Goal: Task Accomplishment & Management: Complete application form

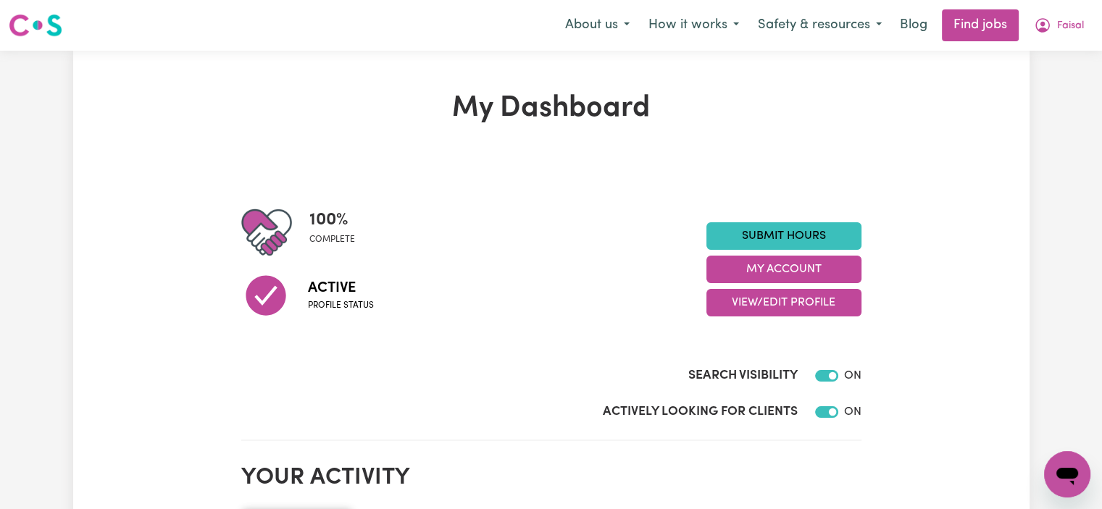
click at [815, 229] on link "Submit Hours" at bounding box center [784, 236] width 155 height 28
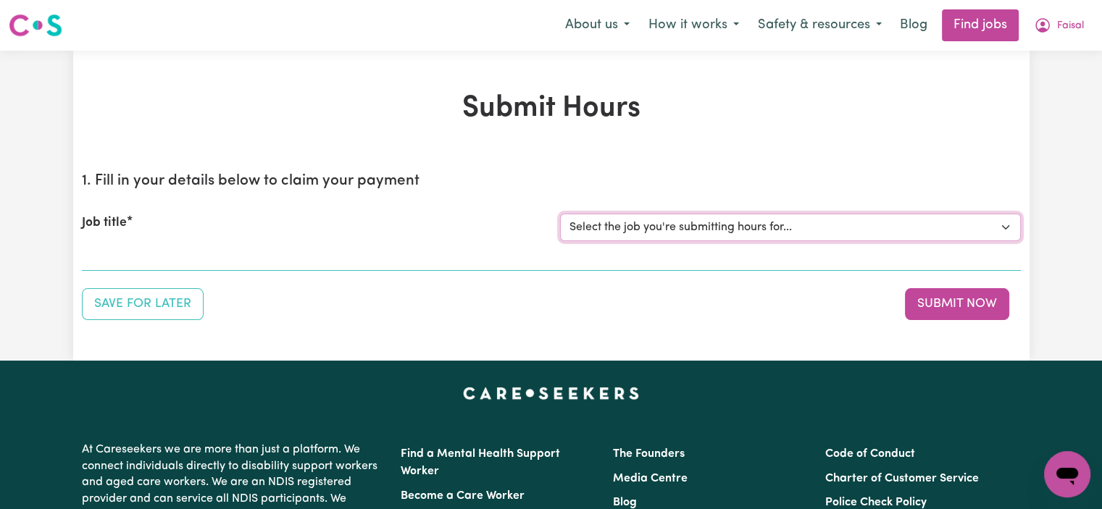
click at [702, 220] on select "Select the job you're submitting hours for... [Jaxson Chosen Family ] Support W…" at bounding box center [790, 228] width 461 height 28
select select "15079"
click at [560, 214] on select "Select the job you're submitting hours for... [Jaxson Chosen Family ] Support W…" at bounding box center [790, 228] width 461 height 28
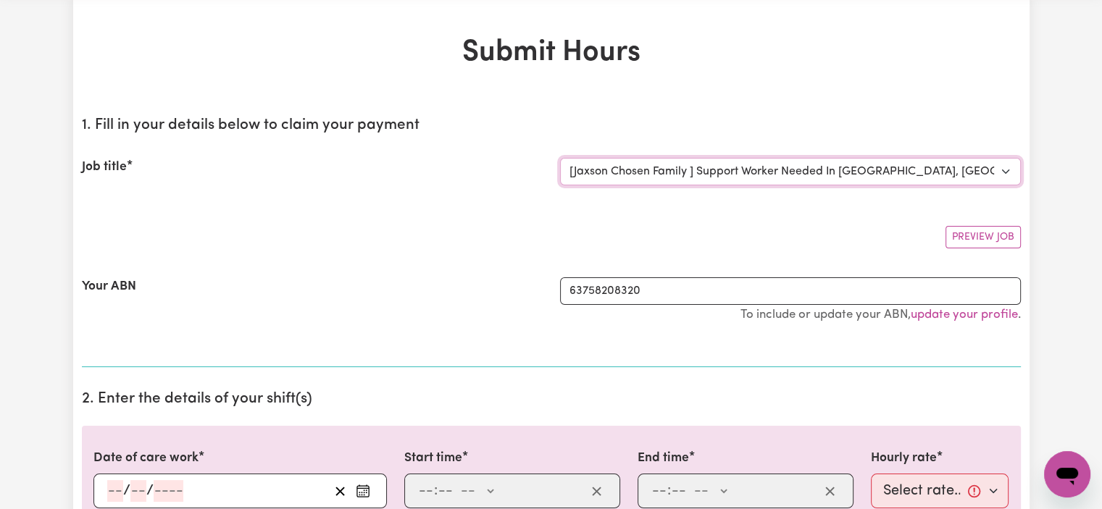
scroll to position [72, 0]
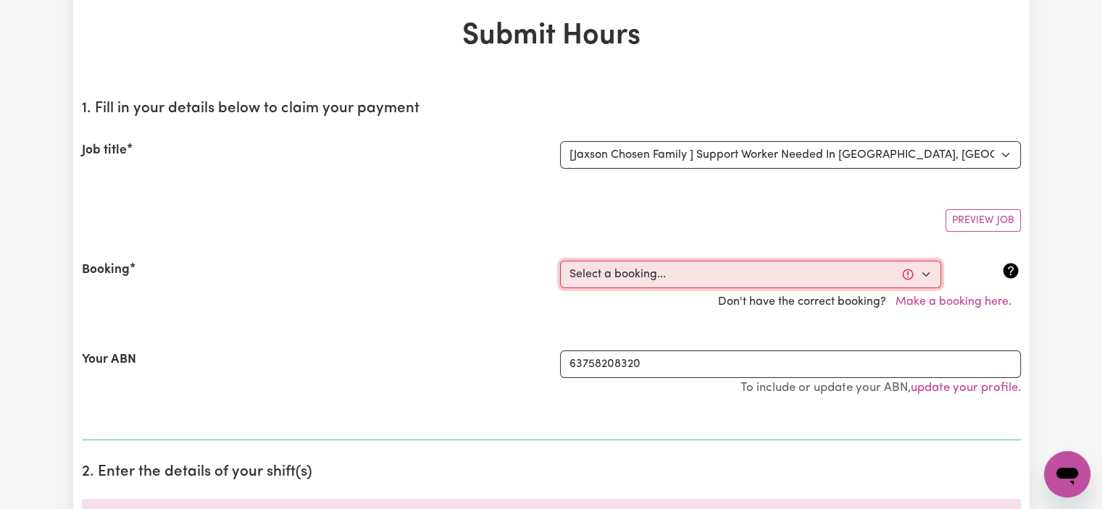
click at [658, 280] on select "Select a booking... [DATE] 10:00am to 02:00pm (RECURRING) [DATE] 10:00am to 02:…" at bounding box center [750, 275] width 381 height 28
click at [516, 286] on div "Booking" at bounding box center [312, 275] width 478 height 28
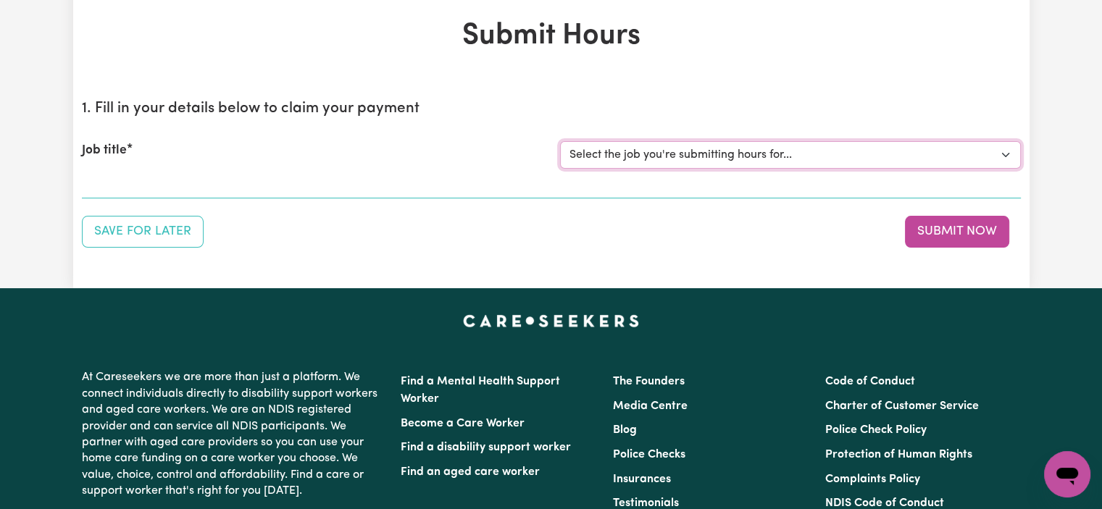
click at [654, 160] on select "Select the job you're submitting hours for... [Jaxson Chosen Family ] Support W…" at bounding box center [790, 155] width 461 height 28
select select "15079"
click at [560, 141] on select "Select the job you're submitting hours for... [Jaxson Chosen Family ] Support W…" at bounding box center [790, 155] width 461 height 28
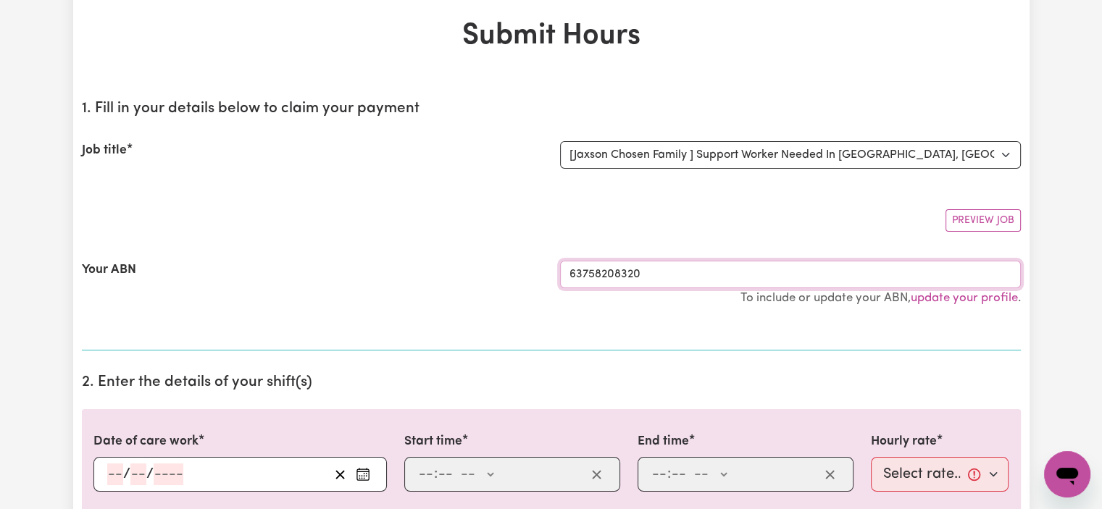
click at [679, 278] on input "63758208320" at bounding box center [790, 275] width 461 height 28
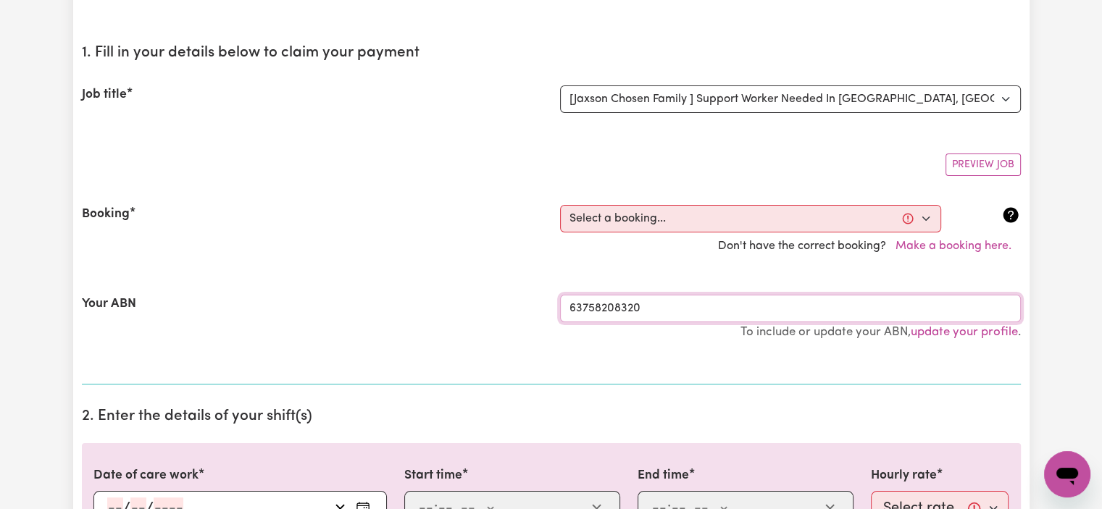
scroll to position [145, 0]
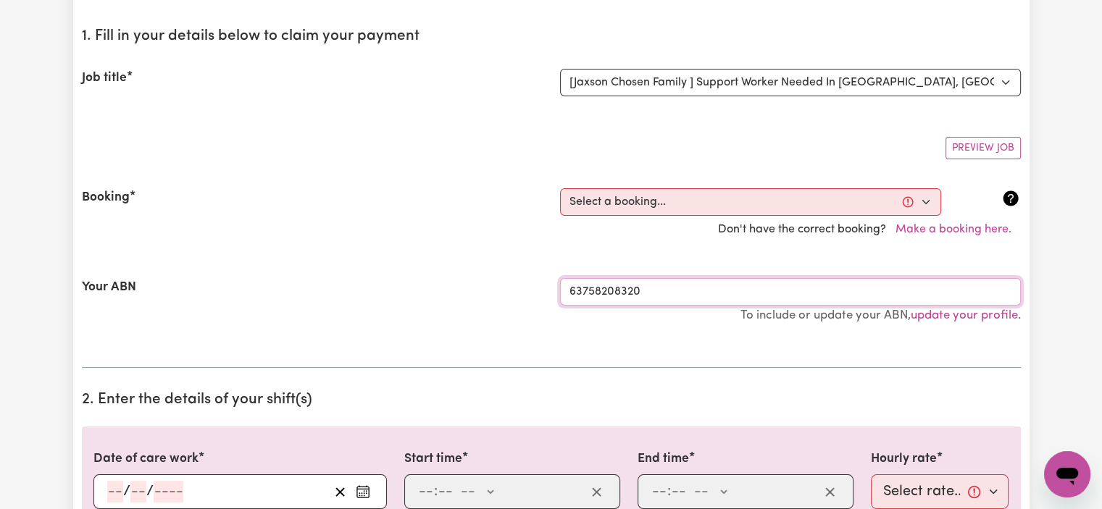
click at [645, 286] on input "63758208320" at bounding box center [790, 292] width 461 height 28
click at [827, 202] on select "Select a booking... [DATE] 10:00am to 02:00pm (RECURRING) [DATE] 10:00am to 02:…" at bounding box center [750, 202] width 381 height 28
select select "363836"
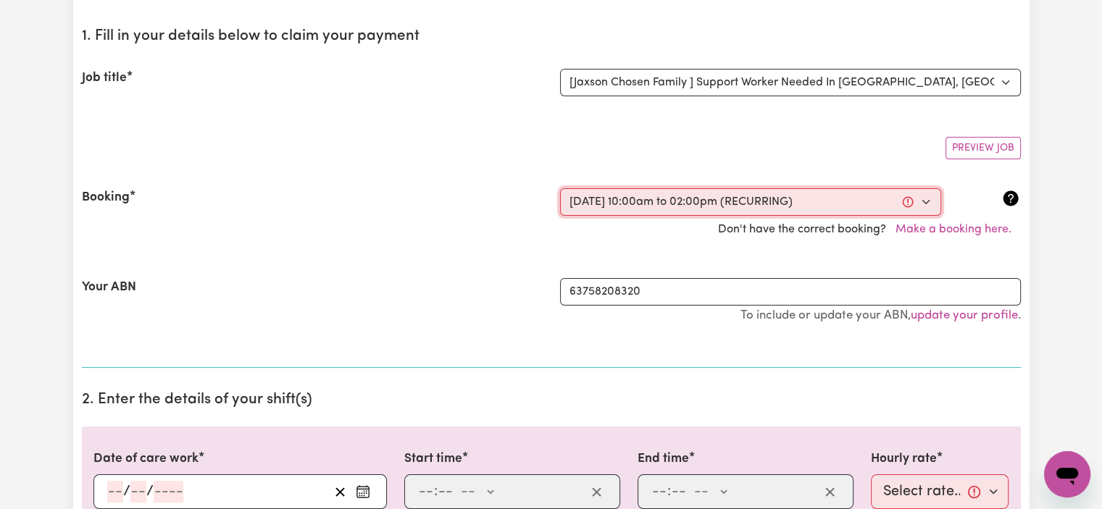
click at [560, 188] on select "Select a booking... [DATE] 10:00am to 02:00pm (RECURRING) [DATE] 10:00am to 02:…" at bounding box center [750, 202] width 381 height 28
type input "[DATE]"
type input "22"
type input "9"
type input "2025"
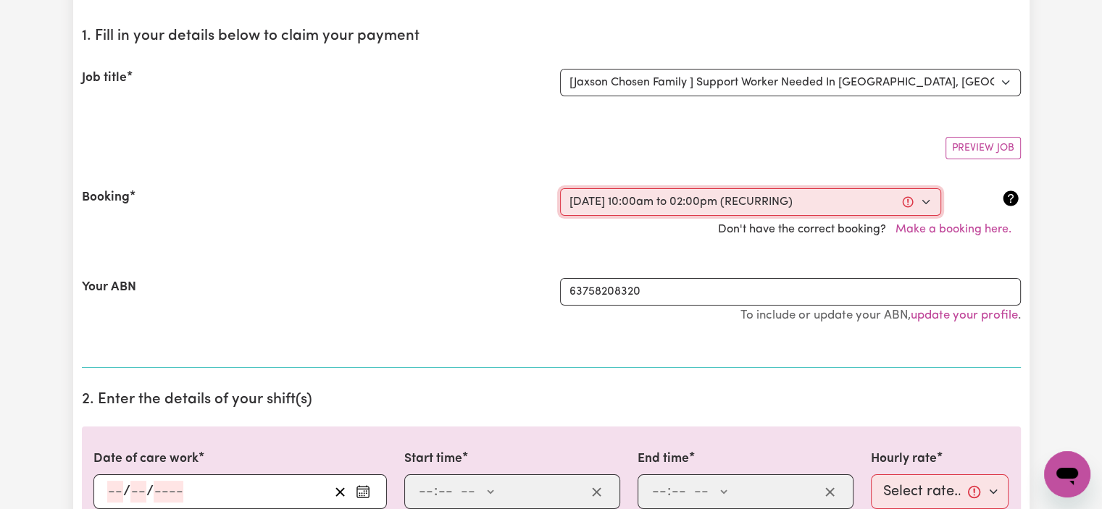
type input "10:00"
type input "10"
type input "0"
select select "am"
type input "14:00"
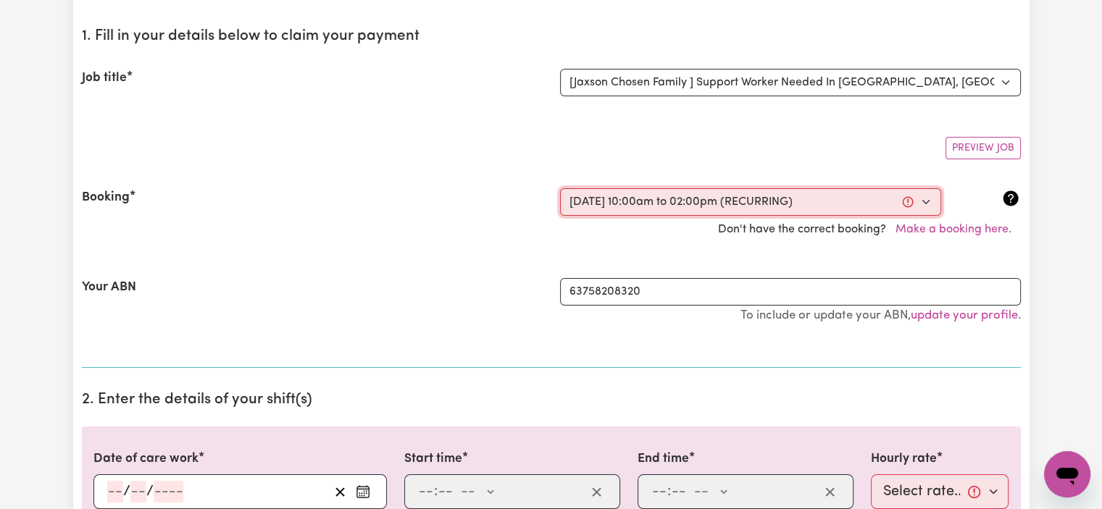
type input "2"
type input "0"
select select "pm"
select select "50-Weekday"
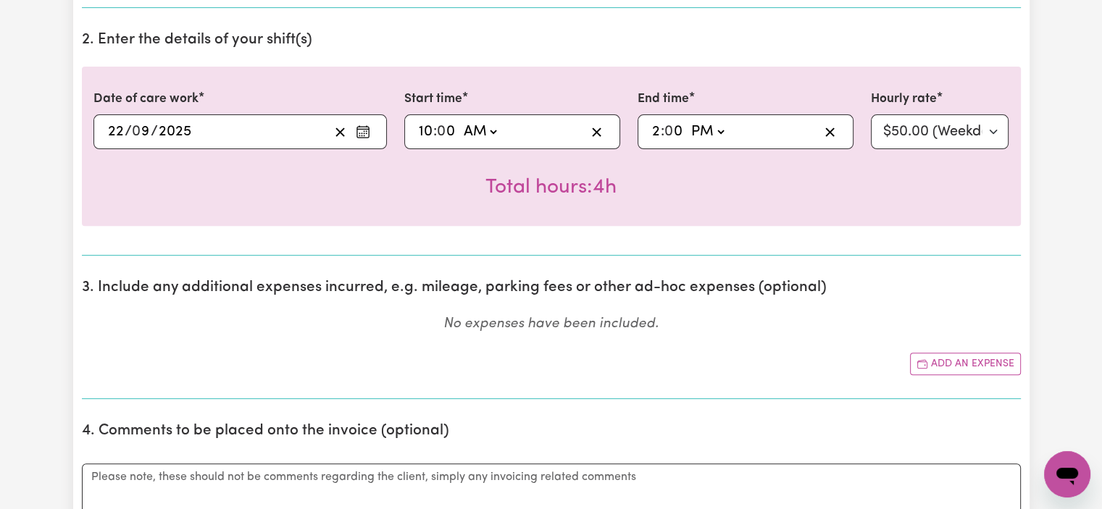
scroll to position [507, 0]
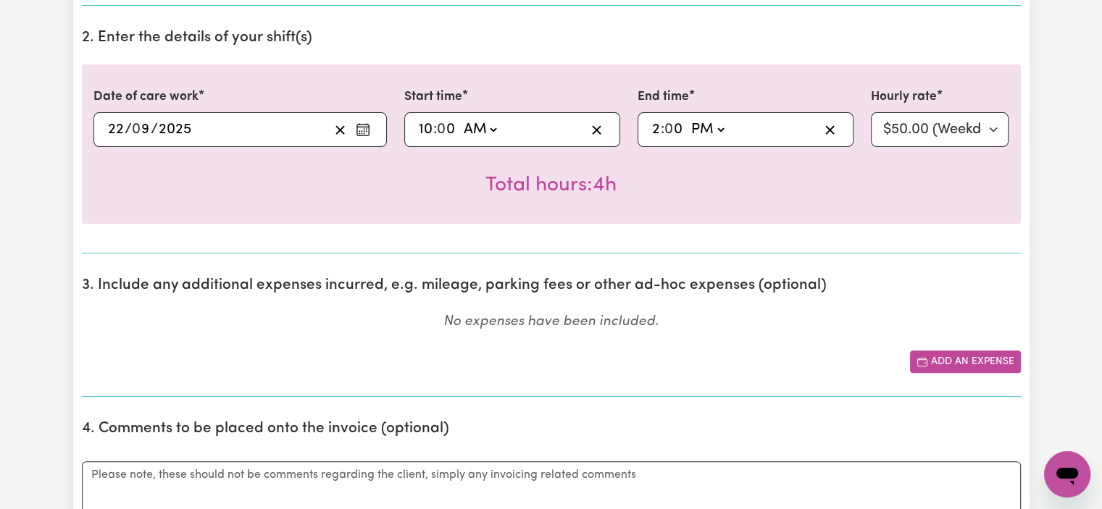
click at [936, 367] on button "Add an expense" at bounding box center [965, 362] width 111 height 22
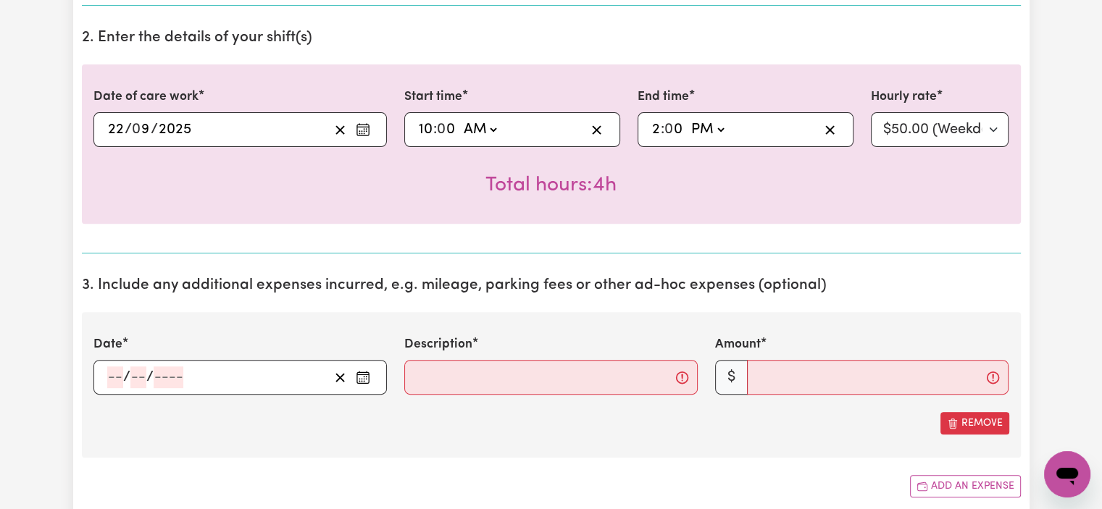
click at [209, 385] on div "/ /" at bounding box center [217, 378] width 223 height 22
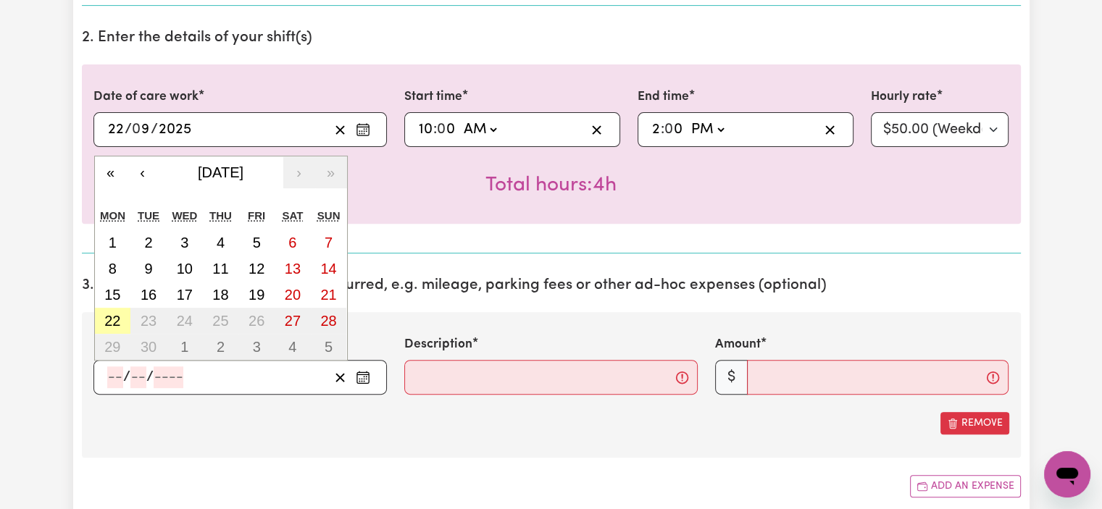
click at [112, 320] on abbr "22" at bounding box center [112, 321] width 16 height 16
type input "[DATE]"
type input "22"
type input "9"
type input "2025"
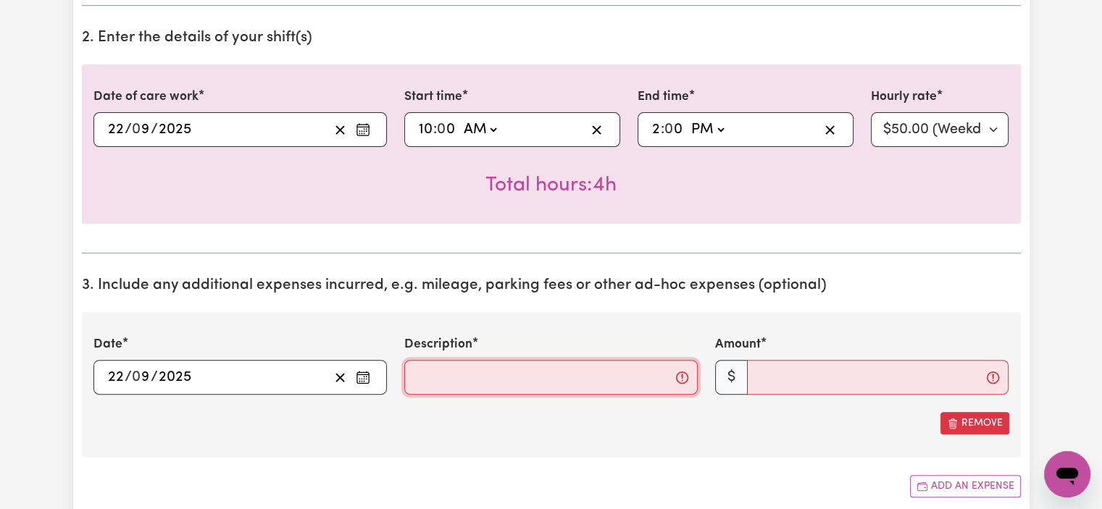
click at [475, 386] on input "Description" at bounding box center [551, 377] width 294 height 35
type input "KM driven within the shift"
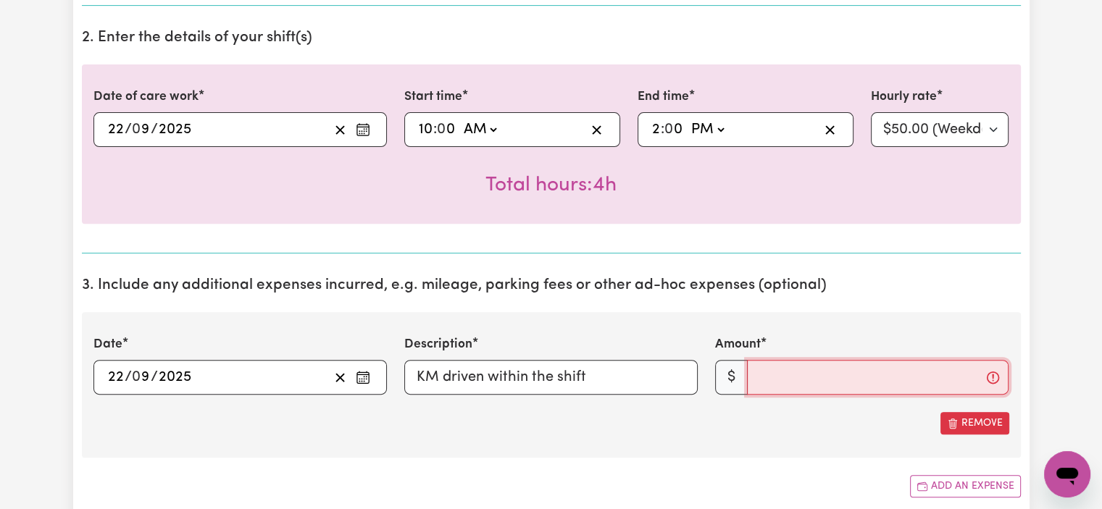
click at [768, 379] on input "Amount" at bounding box center [878, 377] width 262 height 35
drag, startPoint x: 925, startPoint y: 294, endPoint x: 847, endPoint y: 357, distance: 100.1
click at [925, 294] on section "3. Include any additional expenses incurred, e.g. mileage, parking fees or othe…" at bounding box center [551, 393] width 939 height 257
click at [829, 370] on input "Amount" at bounding box center [878, 377] width 262 height 35
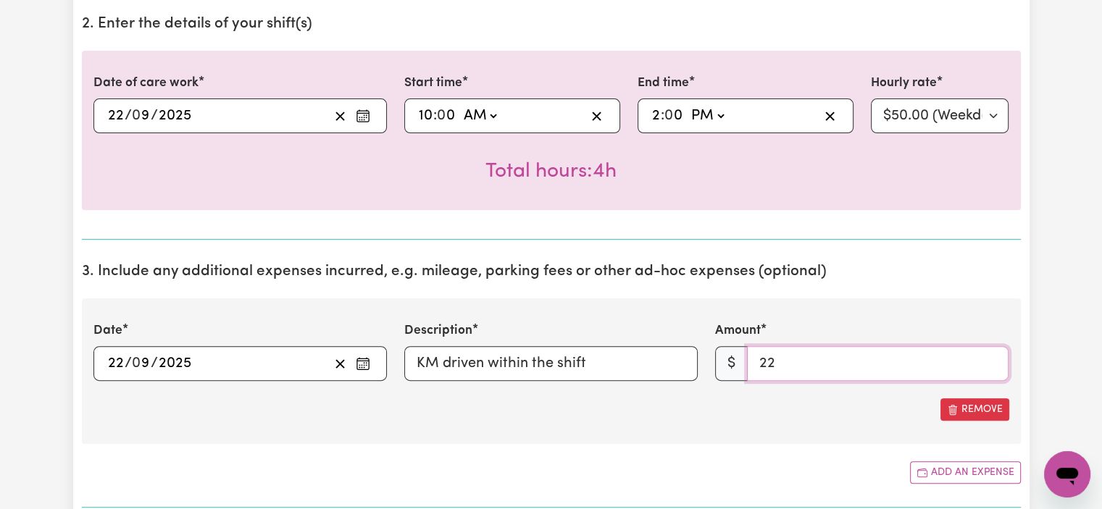
scroll to position [797, 0]
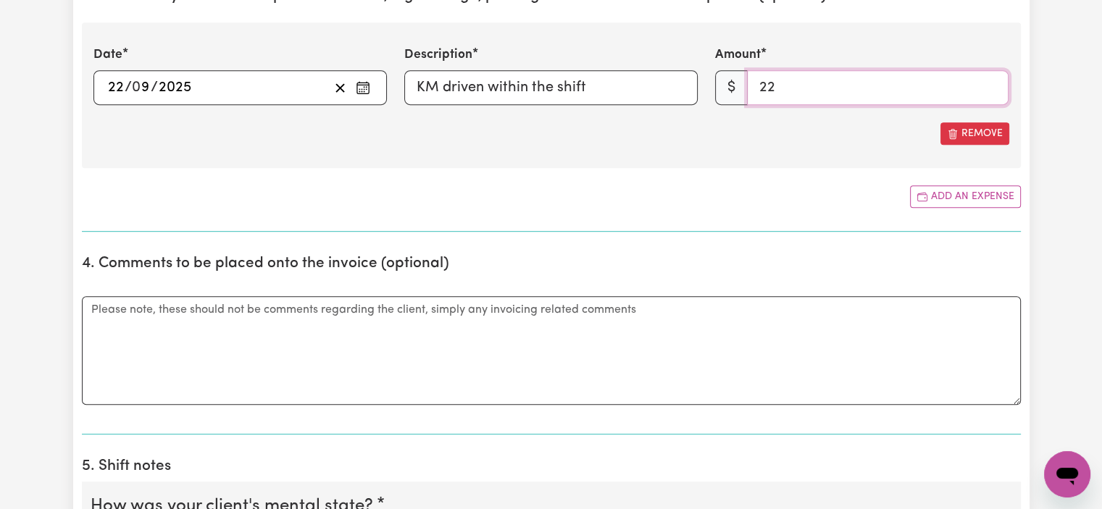
type input "22"
click at [604, 323] on textarea "Comments" at bounding box center [551, 350] width 939 height 109
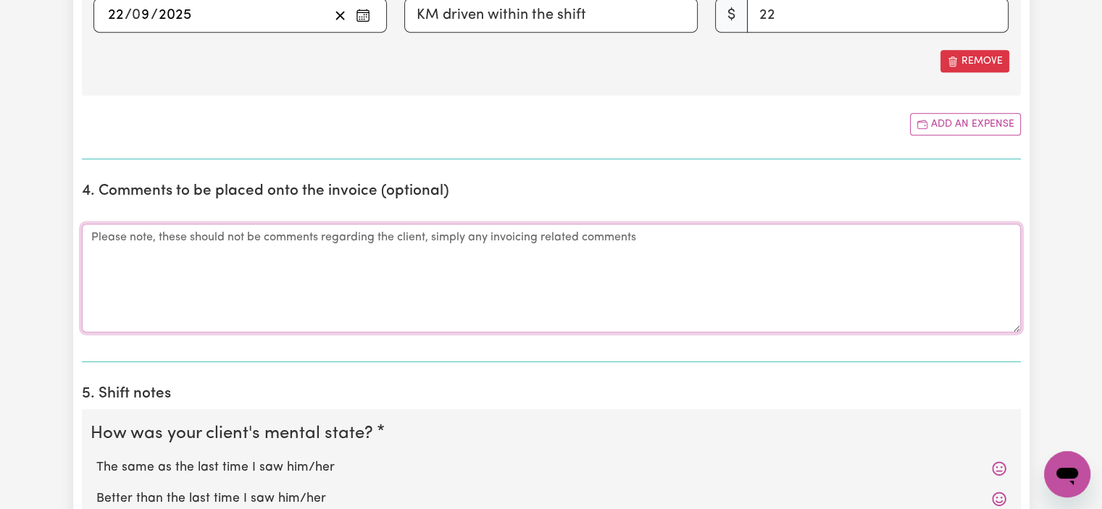
click at [354, 259] on textarea "Comments" at bounding box center [551, 278] width 939 height 109
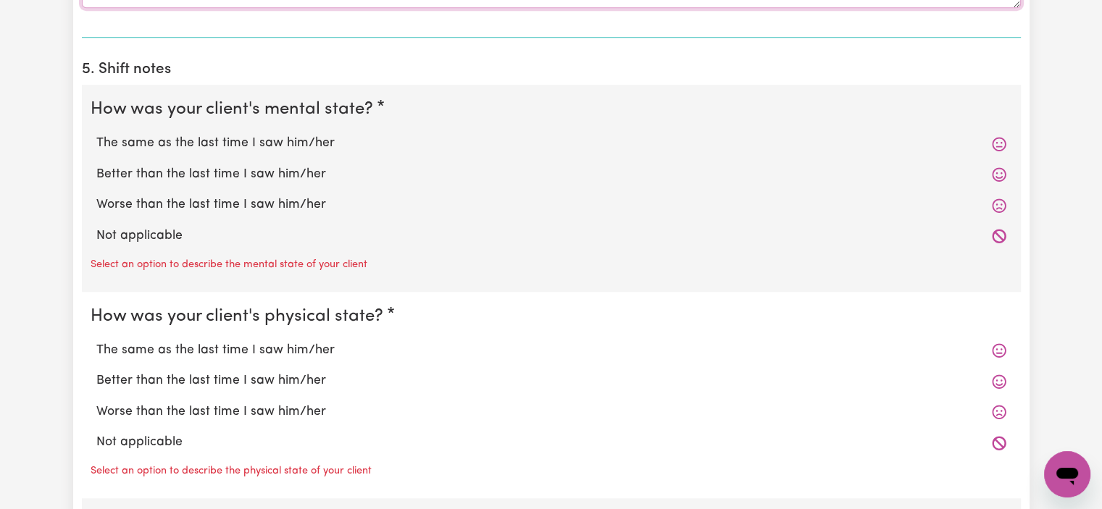
scroll to position [1232, 0]
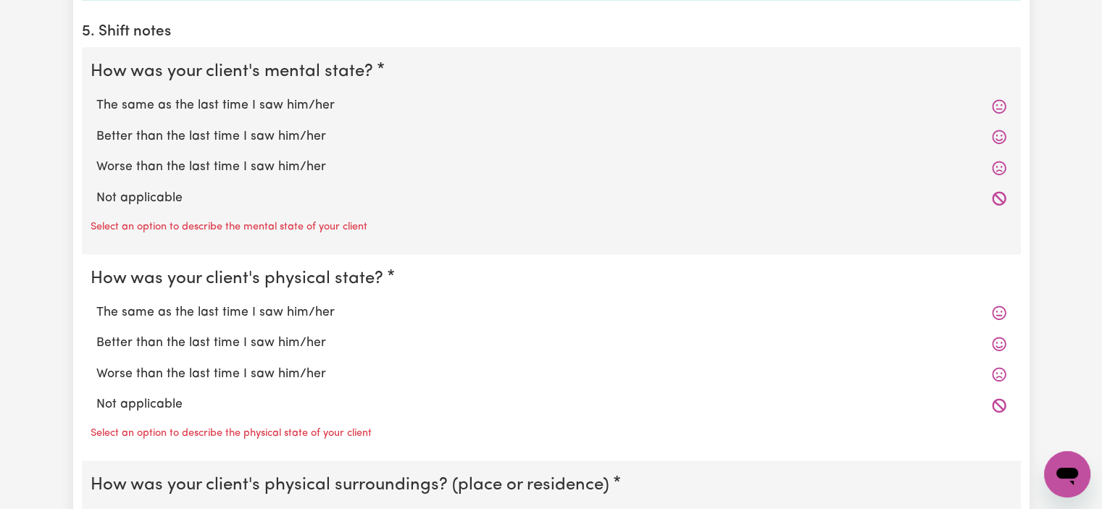
click at [347, 101] on label "The same as the last time I saw him/her" at bounding box center [551, 105] width 910 height 19
click at [96, 96] on input "The same as the last time I saw him/her" at bounding box center [96, 96] width 1 height 1
radio input "true"
click at [347, 101] on label "The same as the last time I saw him/her" at bounding box center [551, 105] width 910 height 19
click at [96, 96] on input "The same as the last time I saw him/her" at bounding box center [96, 96] width 1 height 1
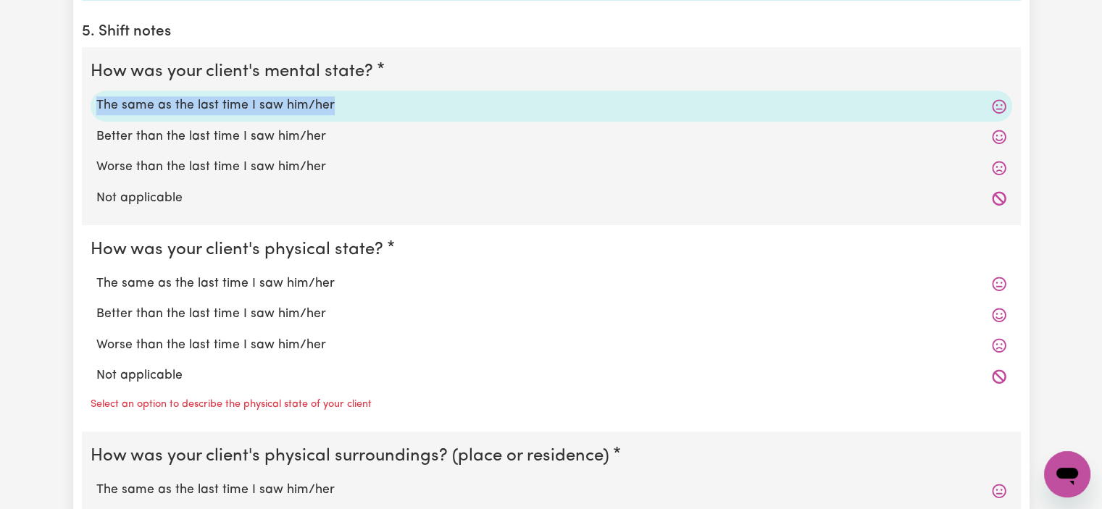
click at [347, 101] on label "The same as the last time I saw him/her" at bounding box center [551, 105] width 910 height 19
click at [96, 96] on input "The same as the last time I saw him/her" at bounding box center [96, 96] width 1 height 1
click at [432, 136] on label "Better than the last time I saw him/her" at bounding box center [551, 137] width 910 height 19
click at [96, 128] on input "Better than the last time I saw him/her" at bounding box center [96, 127] width 1 height 1
radio input "true"
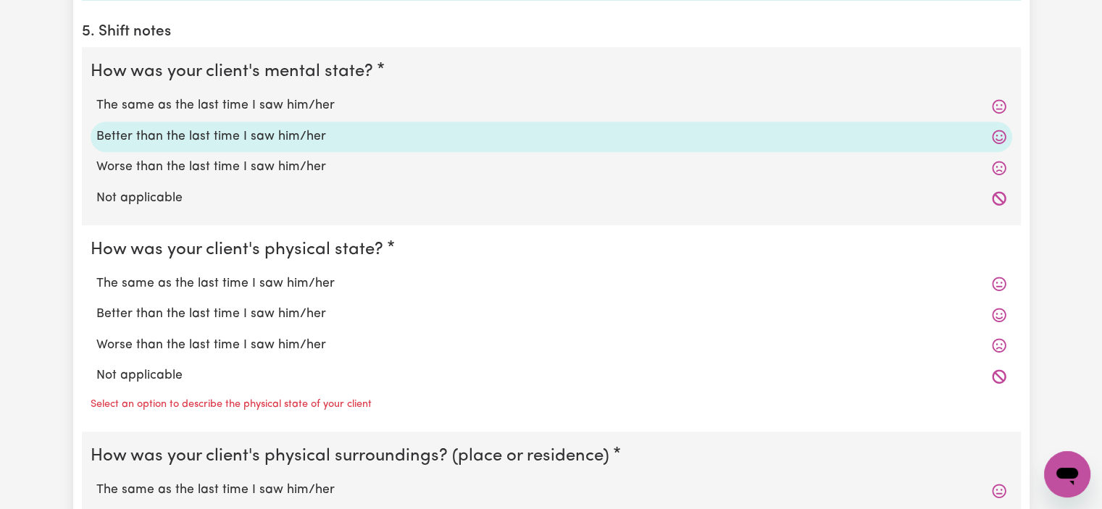
click at [432, 136] on label "Better than the last time I saw him/her" at bounding box center [551, 137] width 910 height 19
click at [96, 128] on input "Better than the last time I saw him/her" at bounding box center [96, 127] width 1 height 1
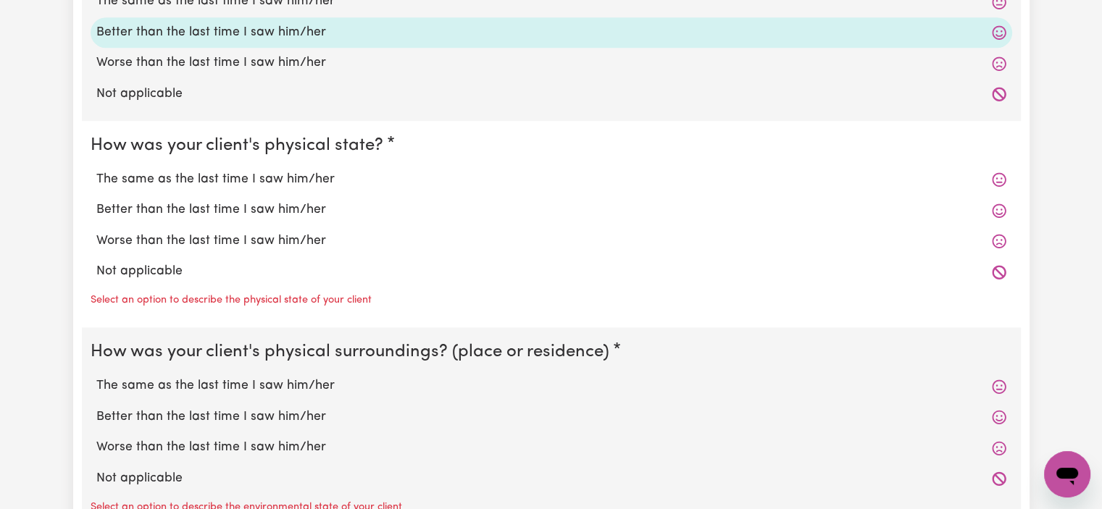
scroll to position [1377, 0]
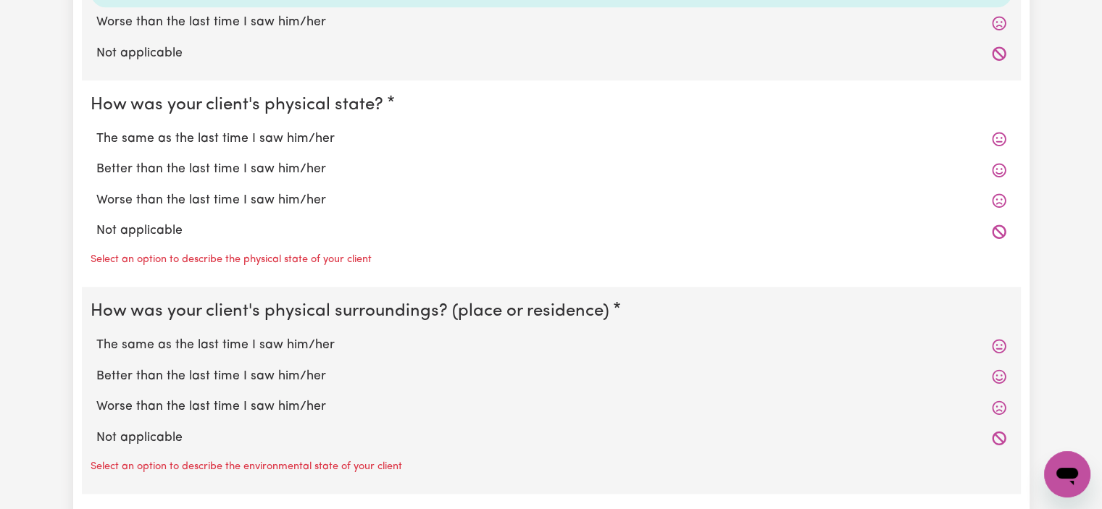
click at [976, 173] on label "Better than the last time I saw him/her" at bounding box center [551, 169] width 910 height 19
click at [96, 160] on input "Better than the last time I saw him/her" at bounding box center [96, 159] width 1 height 1
radio input "true"
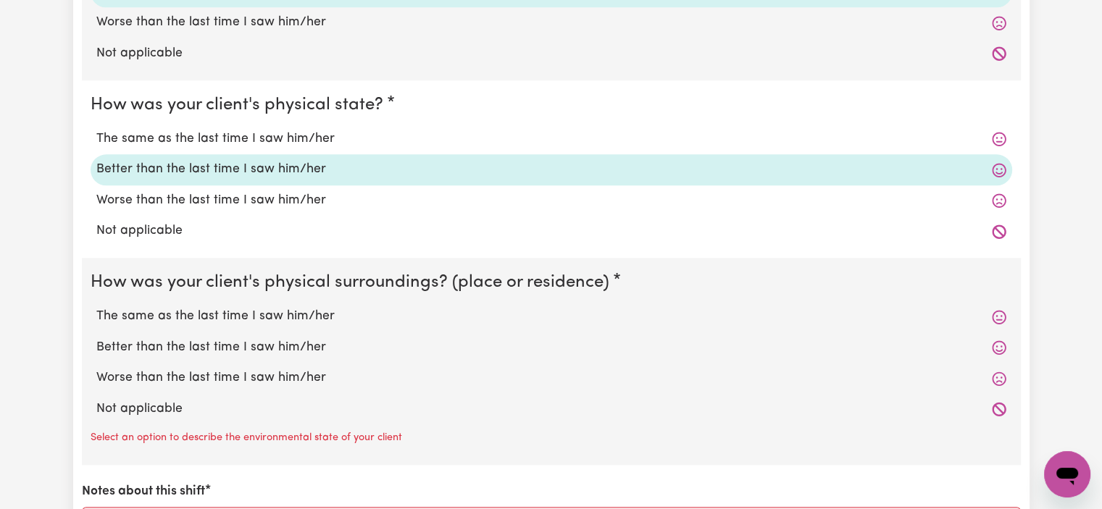
click at [976, 173] on label "Better than the last time I saw him/her" at bounding box center [551, 169] width 910 height 19
click at [96, 160] on input "Better than the last time I saw him/her" at bounding box center [96, 159] width 1 height 1
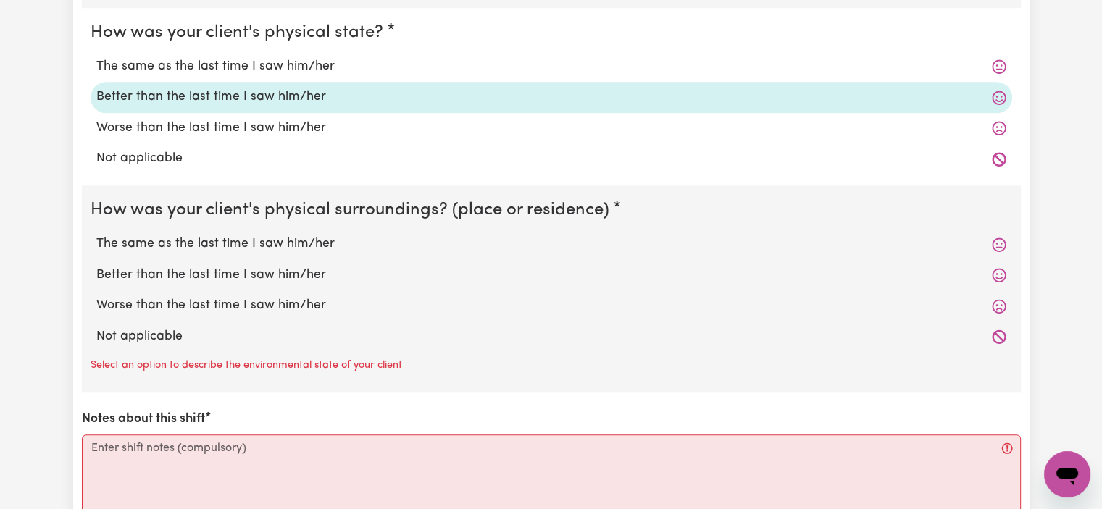
click at [939, 286] on div "Better than the last time I saw him/her" at bounding box center [552, 275] width 922 height 30
click at [937, 278] on label "Better than the last time I saw him/her" at bounding box center [551, 275] width 910 height 19
click at [96, 266] on input "Better than the last time I saw him/her" at bounding box center [96, 265] width 1 height 1
radio input "true"
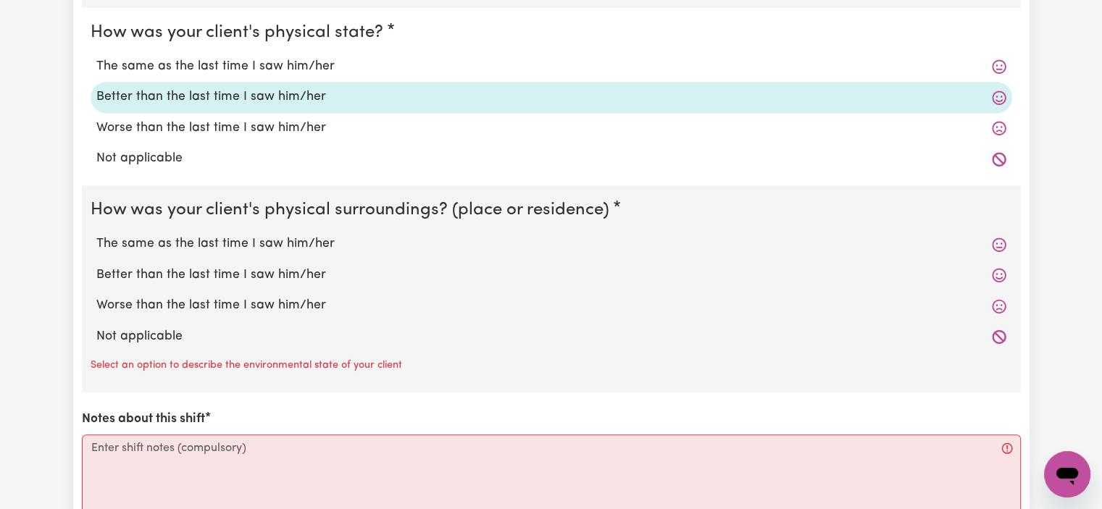
click at [937, 278] on label "Better than the last time I saw him/her" at bounding box center [551, 275] width 910 height 19
click at [96, 266] on input "Better than the last time I saw him/her" at bounding box center [96, 265] width 1 height 1
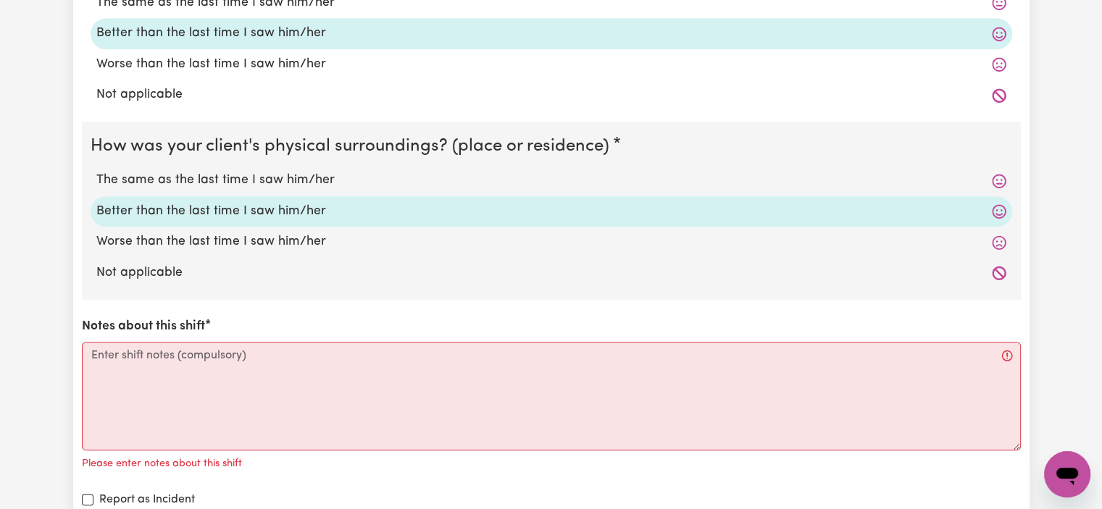
scroll to position [1594, 0]
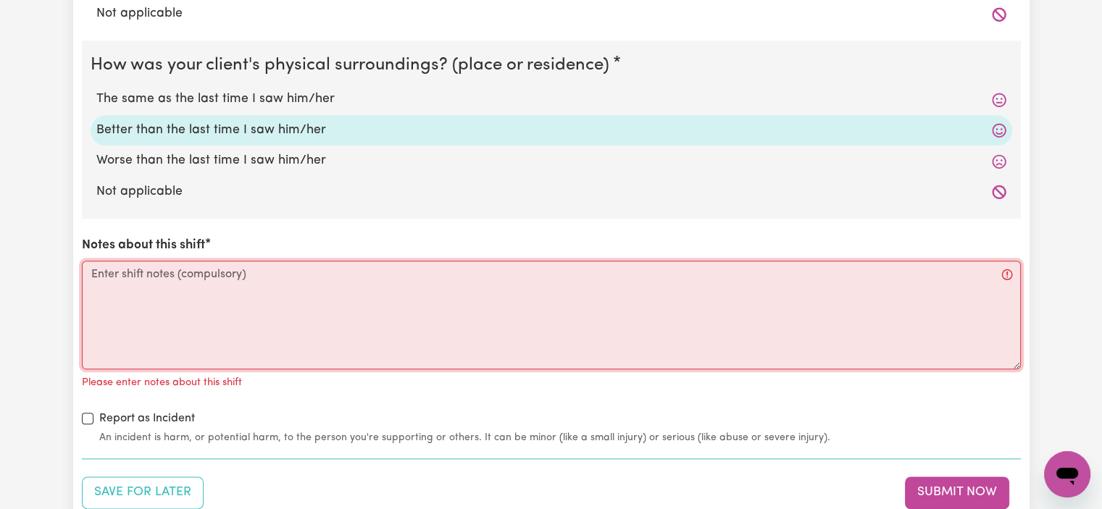
click at [452, 330] on textarea "Notes about this shift" at bounding box center [551, 315] width 939 height 109
paste textarea "Picked up Jaxon from home, went to the bottle exchange place and IGA, returned …"
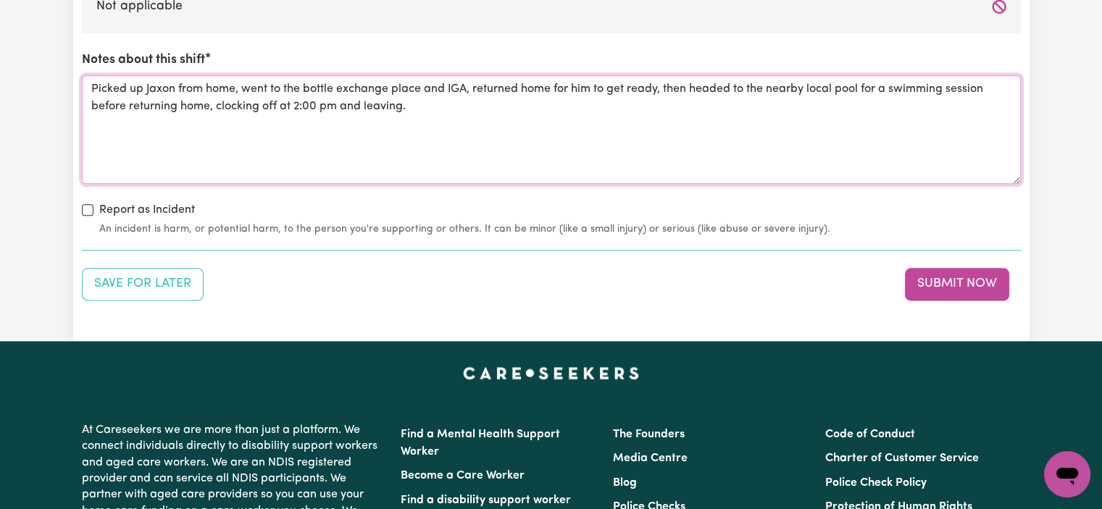
scroll to position [1812, 0]
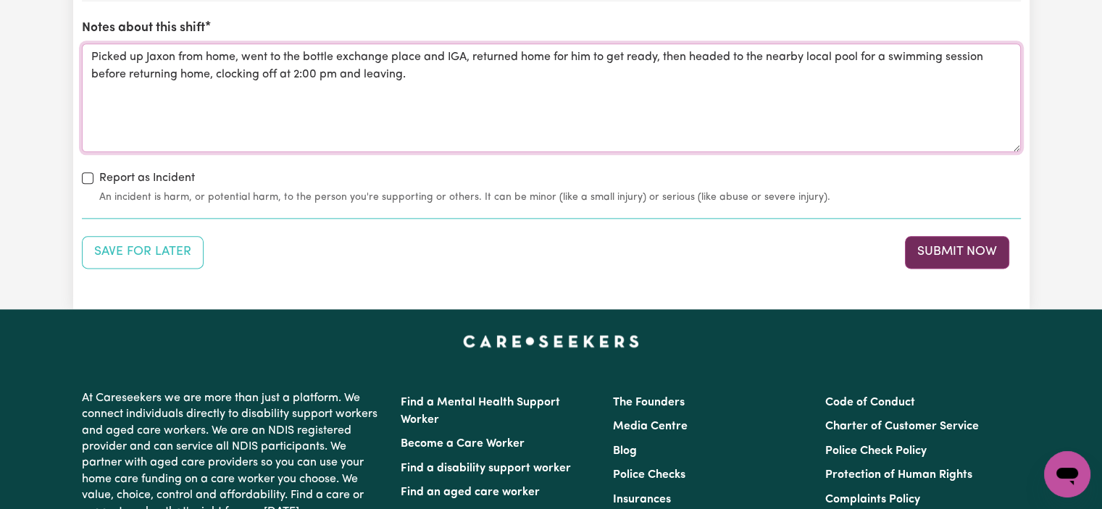
type textarea "Picked up Jaxon from home, went to the bottle exchange place and IGA, returned …"
click at [984, 246] on button "Submit Now" at bounding box center [957, 252] width 104 height 32
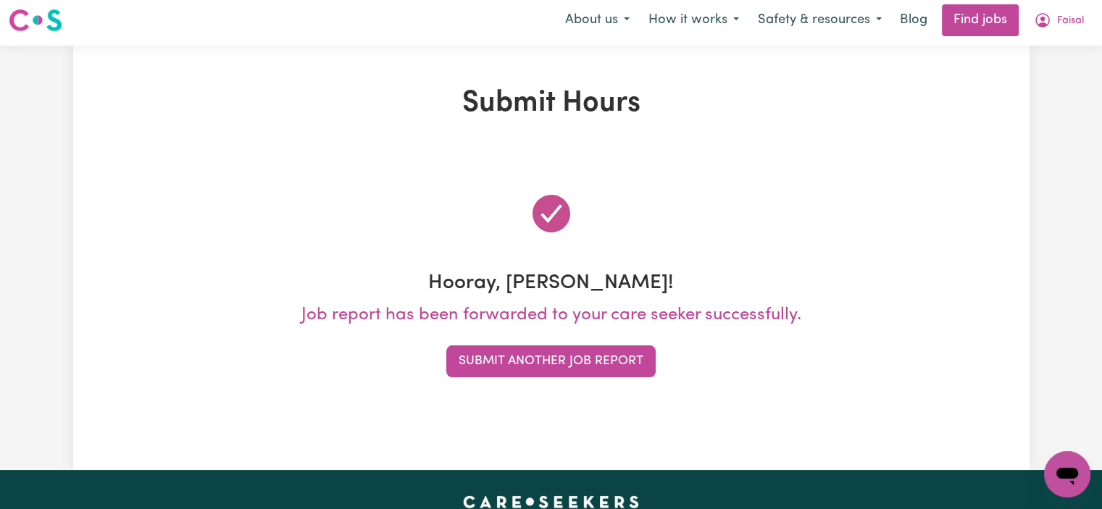
scroll to position [0, 0]
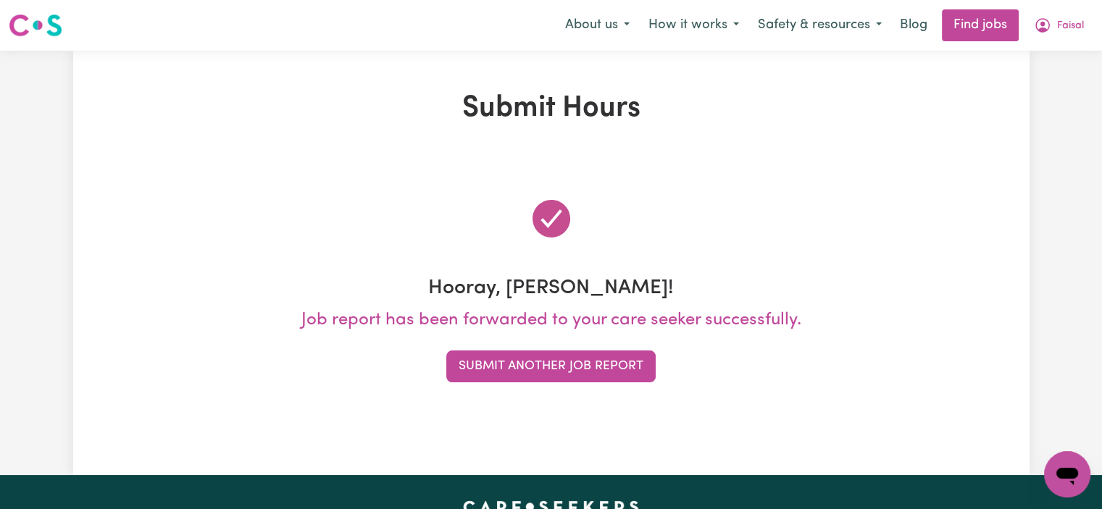
click at [16, 23] on img at bounding box center [36, 25] width 54 height 26
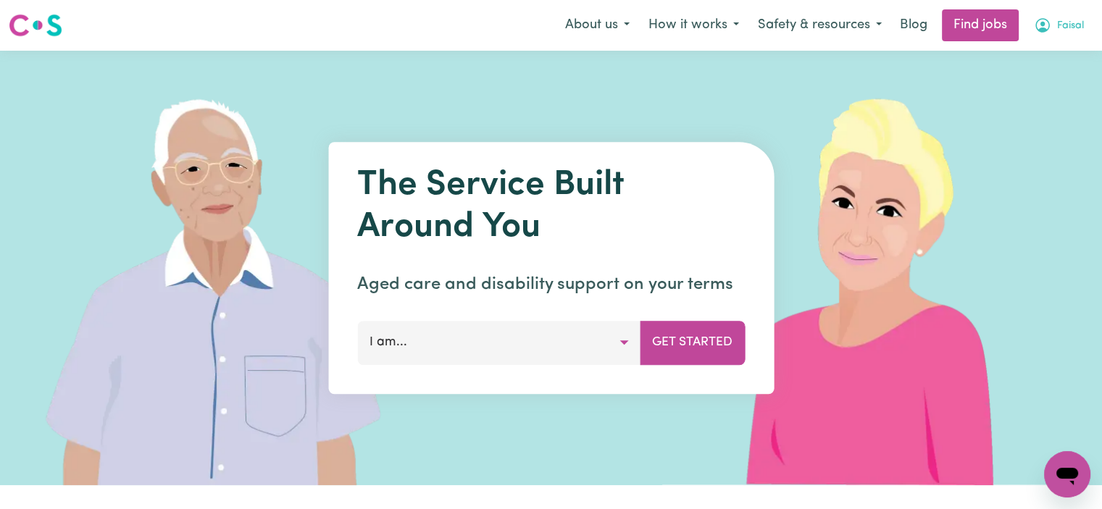
click at [1065, 16] on button "Faisal" at bounding box center [1059, 25] width 69 height 30
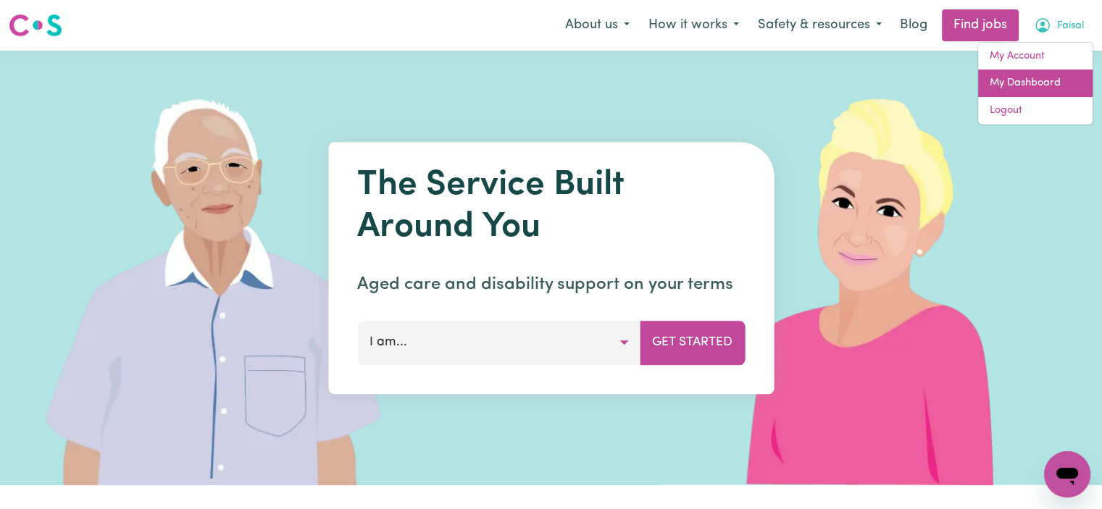
click at [1041, 70] on link "My Dashboard" at bounding box center [1035, 84] width 115 height 28
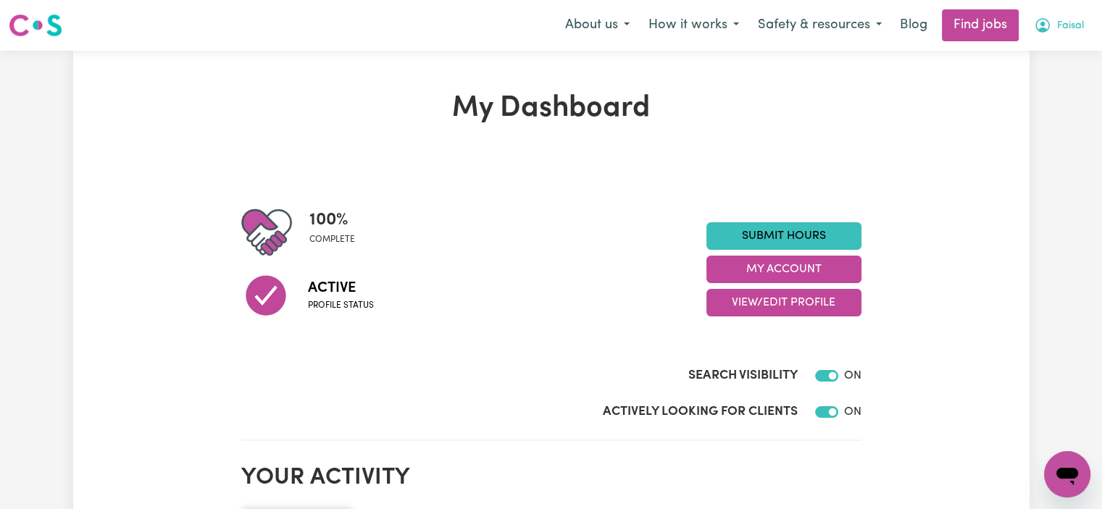
click at [1068, 22] on span "Faisal" at bounding box center [1070, 26] width 27 height 16
click at [1055, 56] on link "My Account" at bounding box center [1035, 57] width 115 height 28
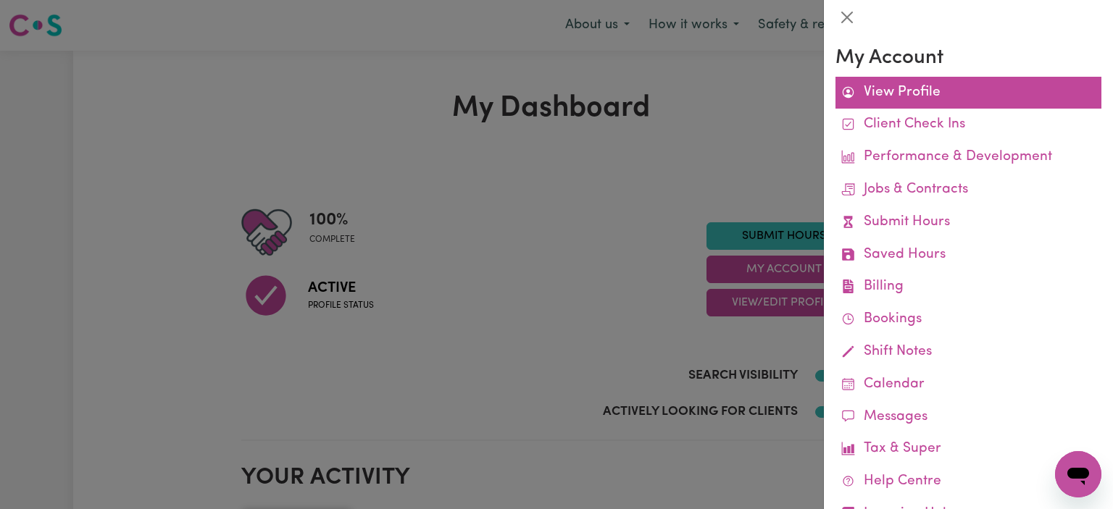
click at [912, 86] on link "View Profile" at bounding box center [969, 93] width 266 height 33
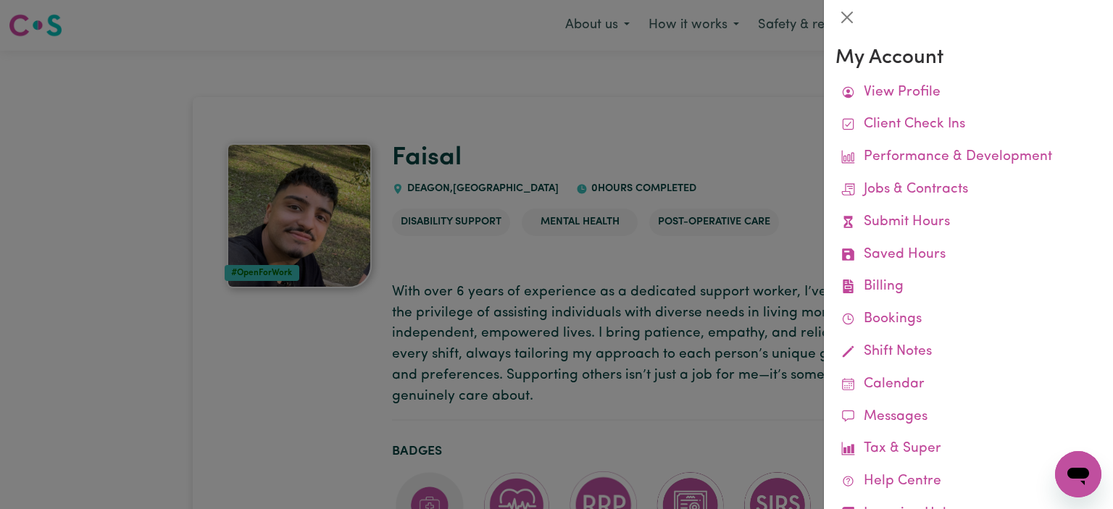
click at [644, 198] on div at bounding box center [556, 254] width 1113 height 509
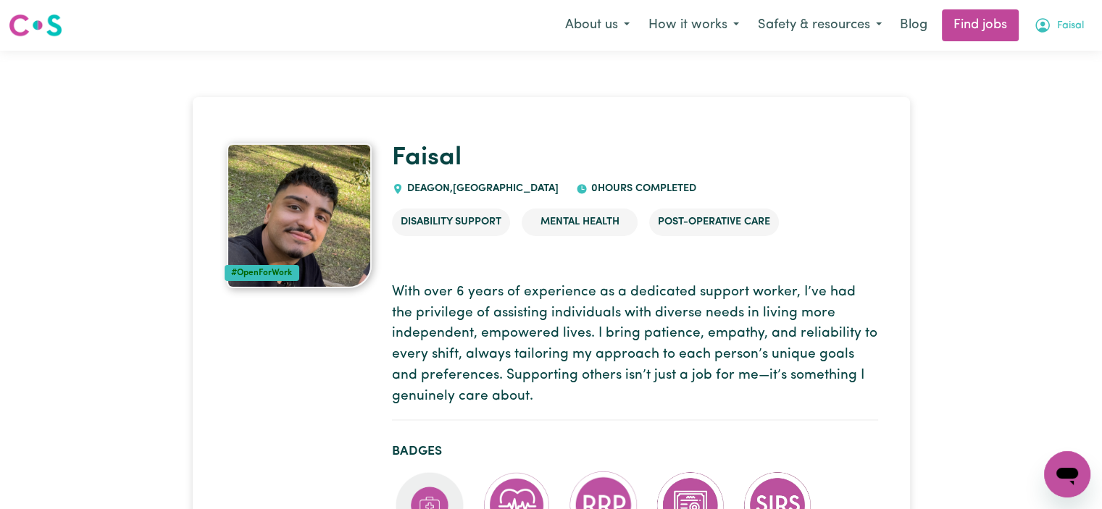
click at [1044, 36] on button "Faisal" at bounding box center [1059, 25] width 69 height 30
click at [1040, 70] on link "My Dashboard" at bounding box center [1035, 84] width 115 height 28
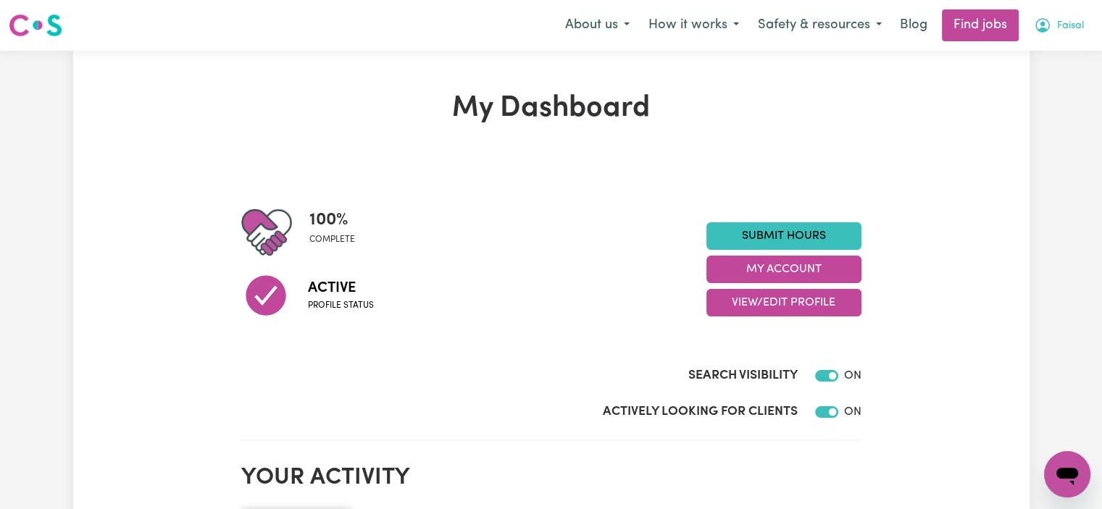
click at [1070, 20] on span "Faisal" at bounding box center [1070, 26] width 27 height 16
click at [1041, 51] on link "My Account" at bounding box center [1035, 57] width 115 height 28
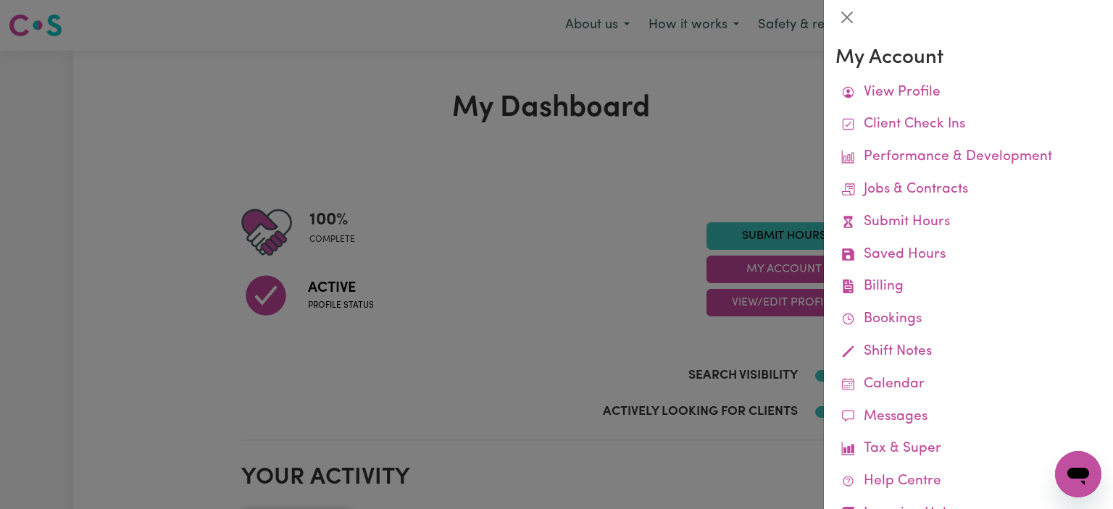
click at [357, 75] on div at bounding box center [556, 254] width 1113 height 509
